Goal: Book appointment/travel/reservation

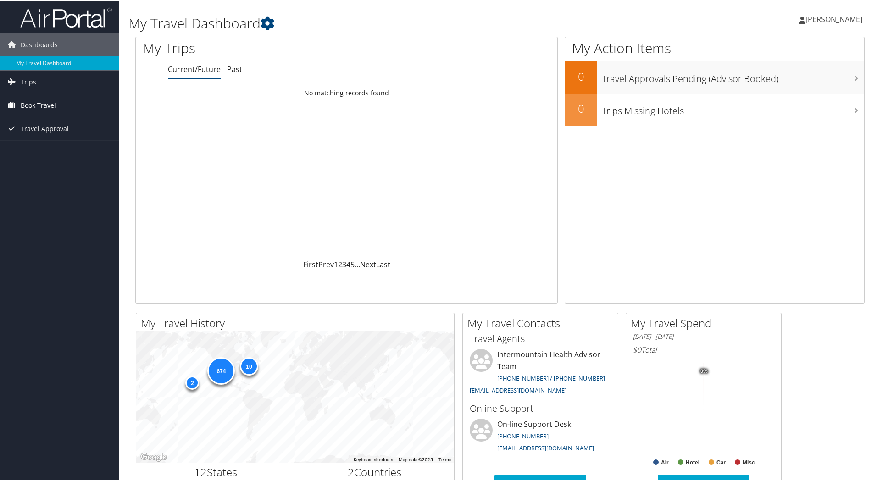
click at [54, 103] on span "Book Travel" at bounding box center [38, 104] width 35 height 23
click at [72, 149] on link "Book/Manage Online Trips" at bounding box center [59, 150] width 119 height 14
